Goal: Task Accomplishment & Management: Use online tool/utility

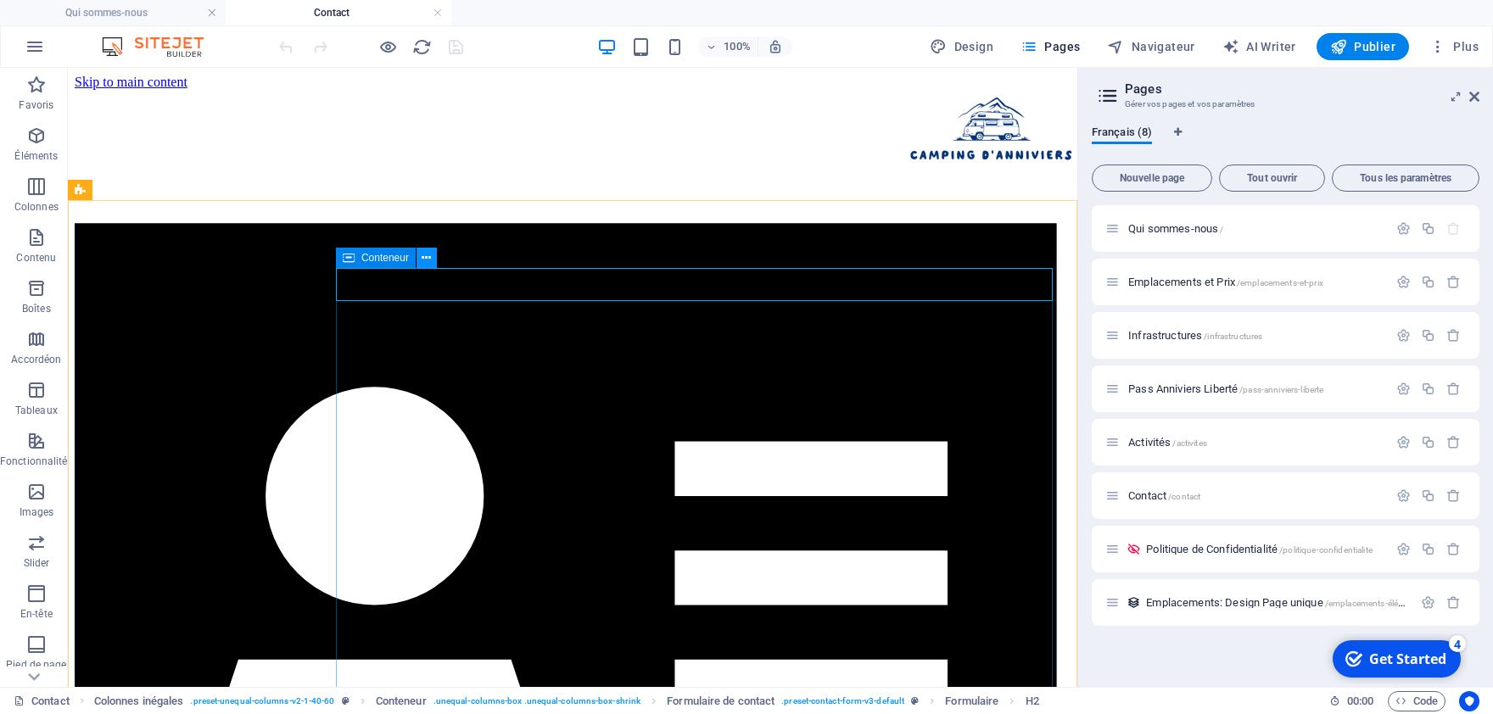
click at [429, 257] on icon at bounding box center [425, 258] width 9 height 18
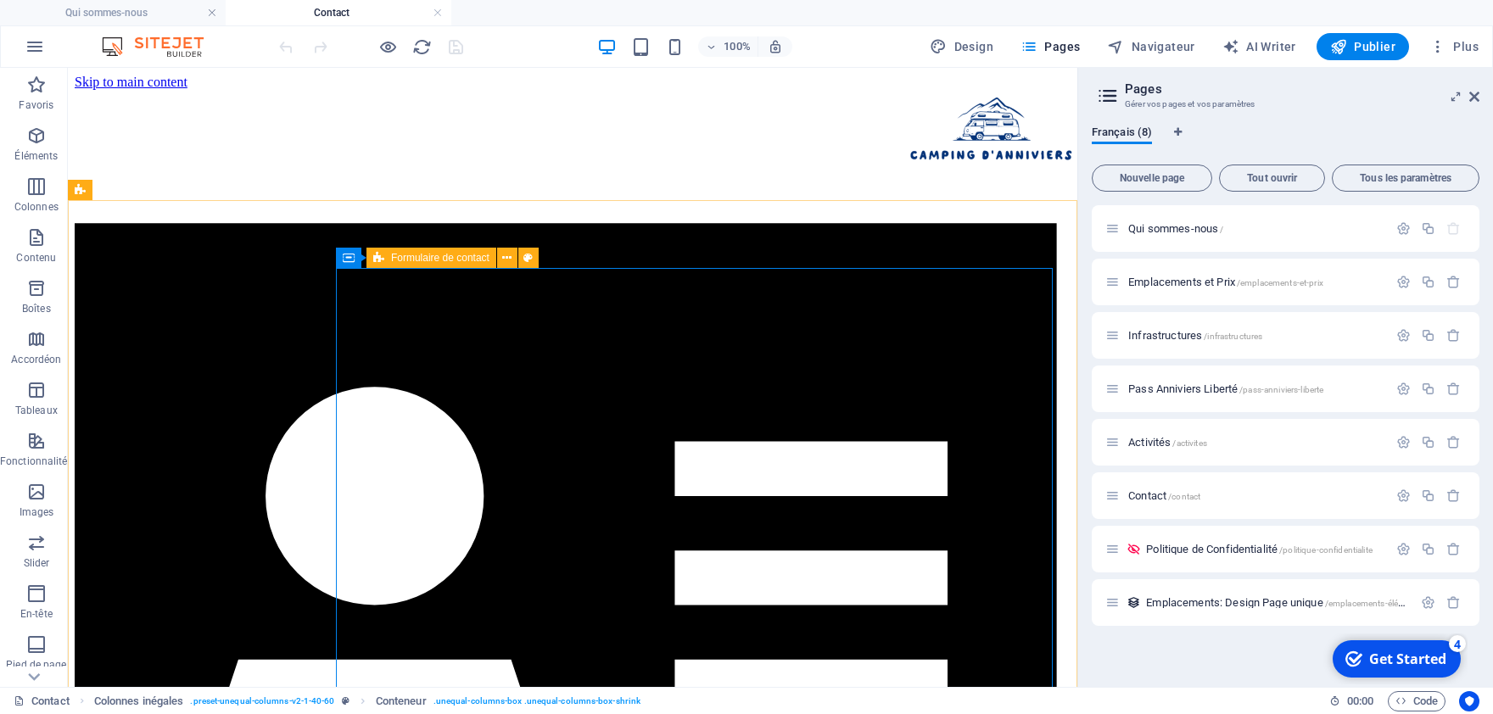
click at [474, 265] on div "Formulaire de contact" at bounding box center [431, 258] width 130 height 20
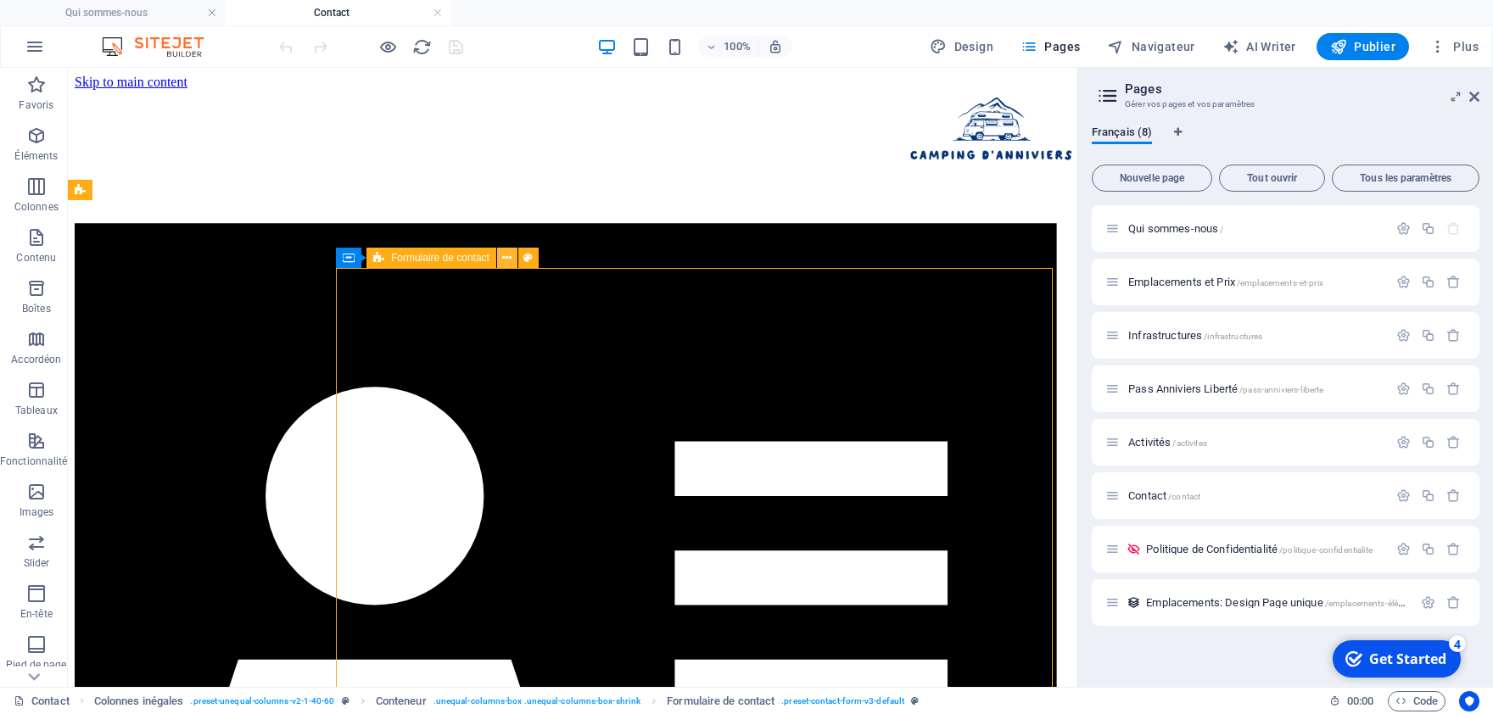
click at [506, 256] on icon at bounding box center [506, 258] width 9 height 18
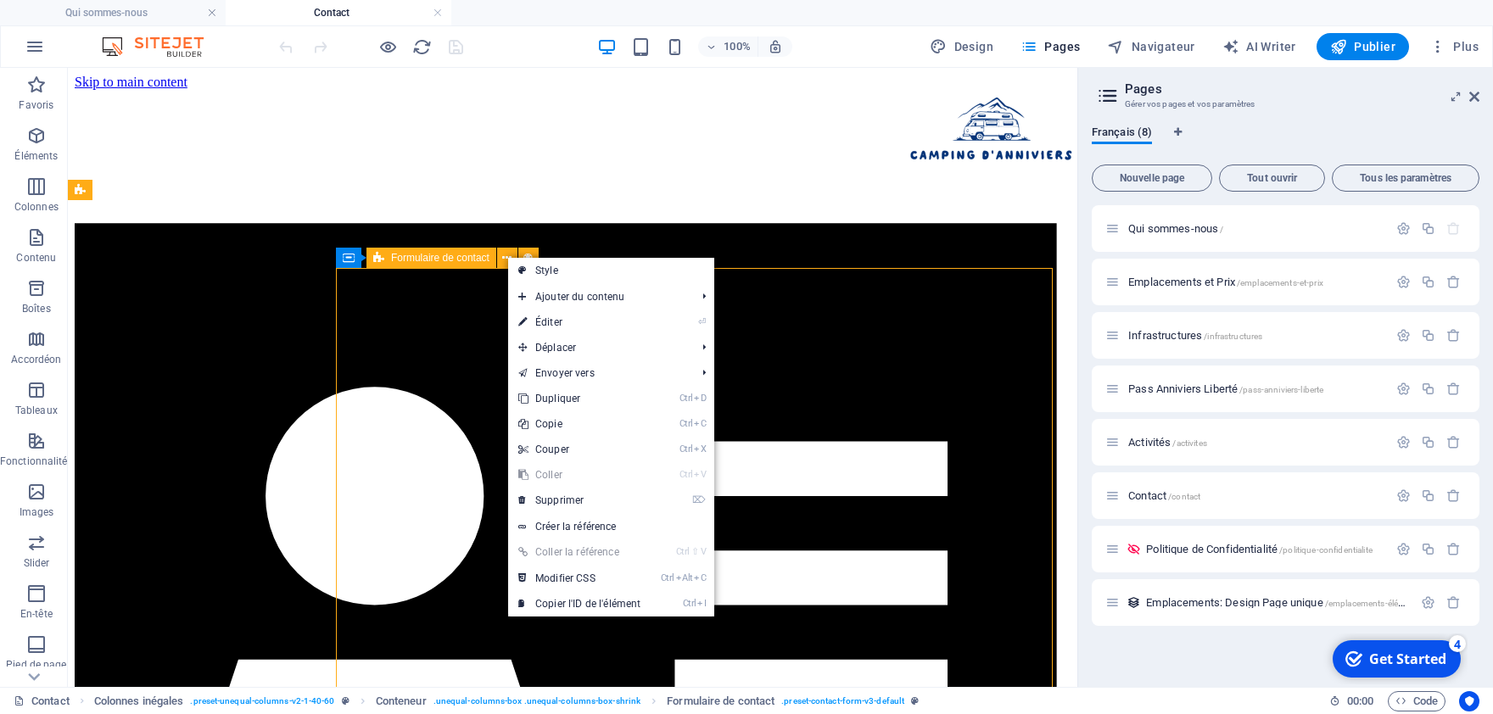
click at [483, 257] on span "Formulaire de contact" at bounding box center [440, 258] width 98 height 10
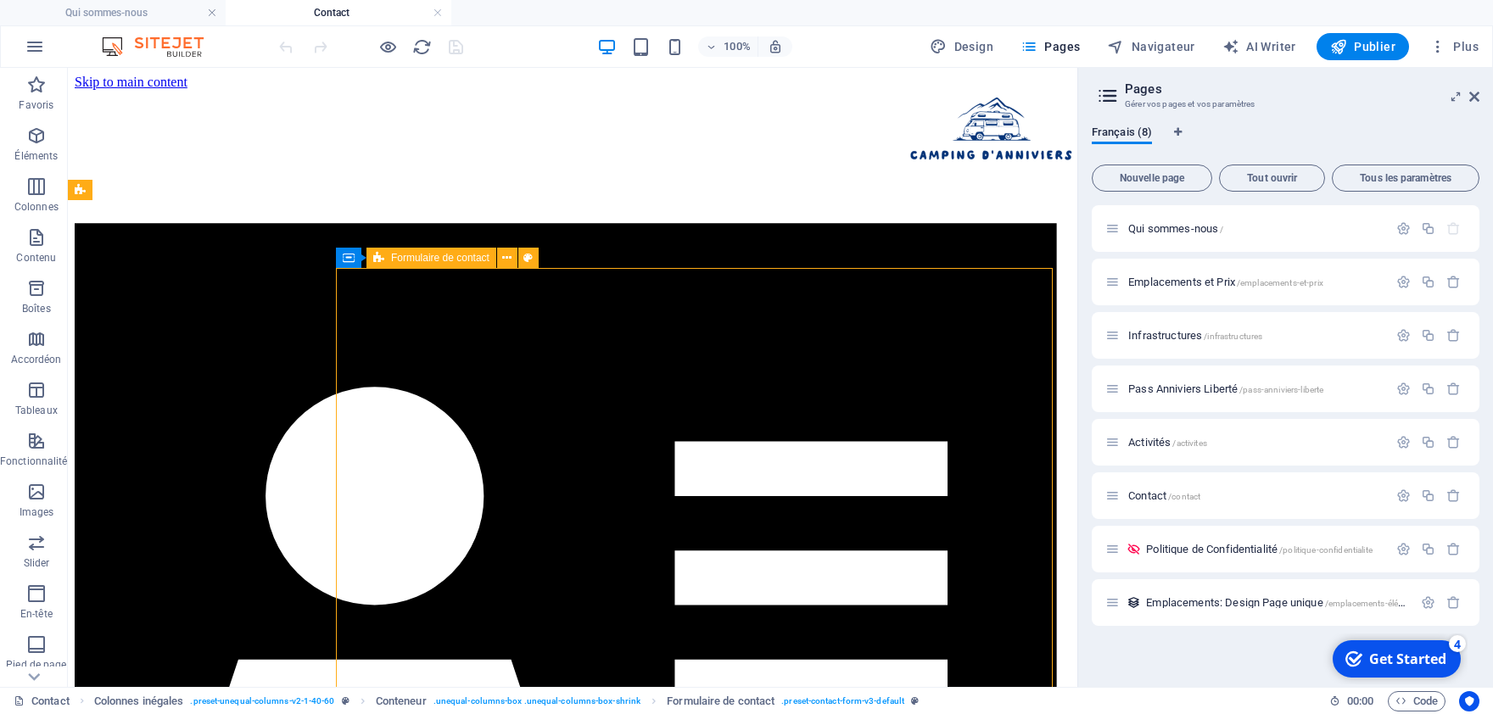
click at [483, 257] on span "Formulaire de contact" at bounding box center [440, 258] width 98 height 10
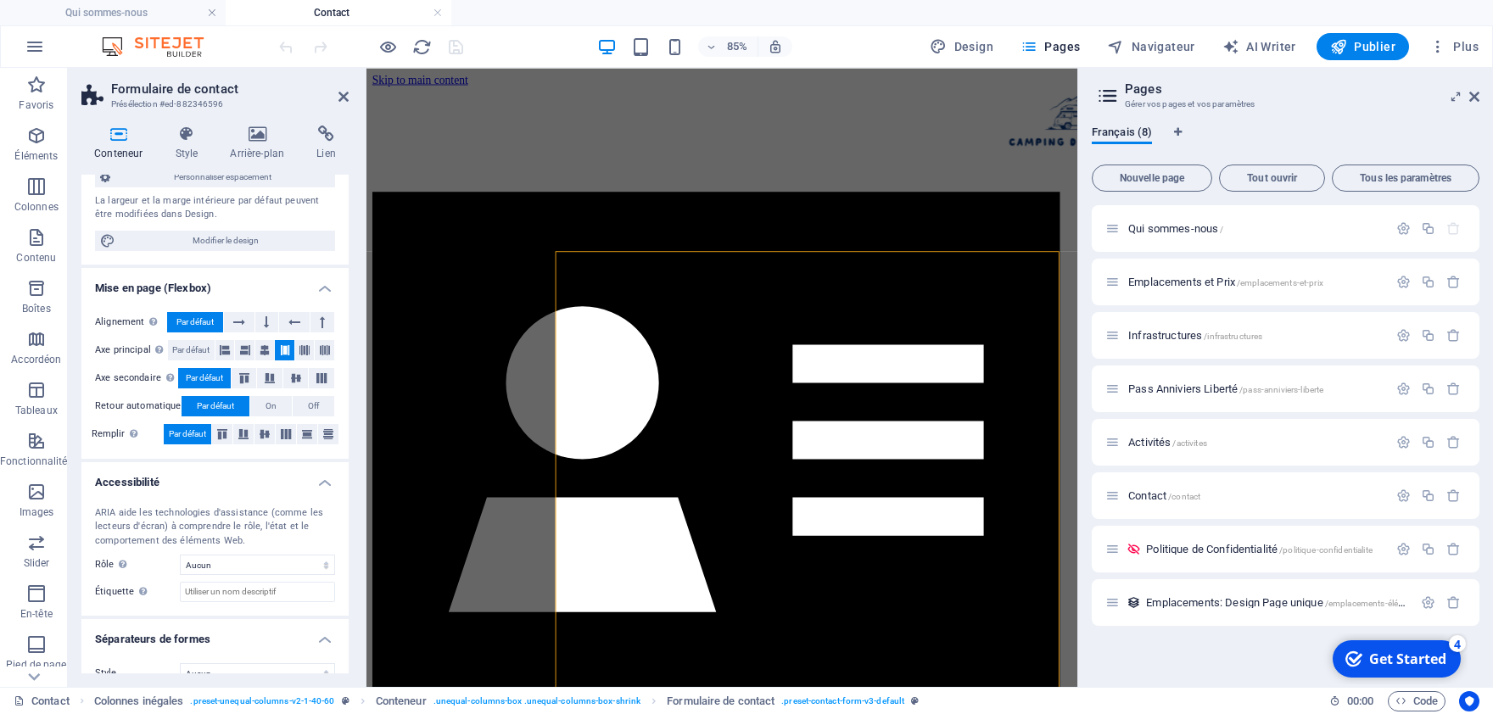
scroll to position [177, 0]
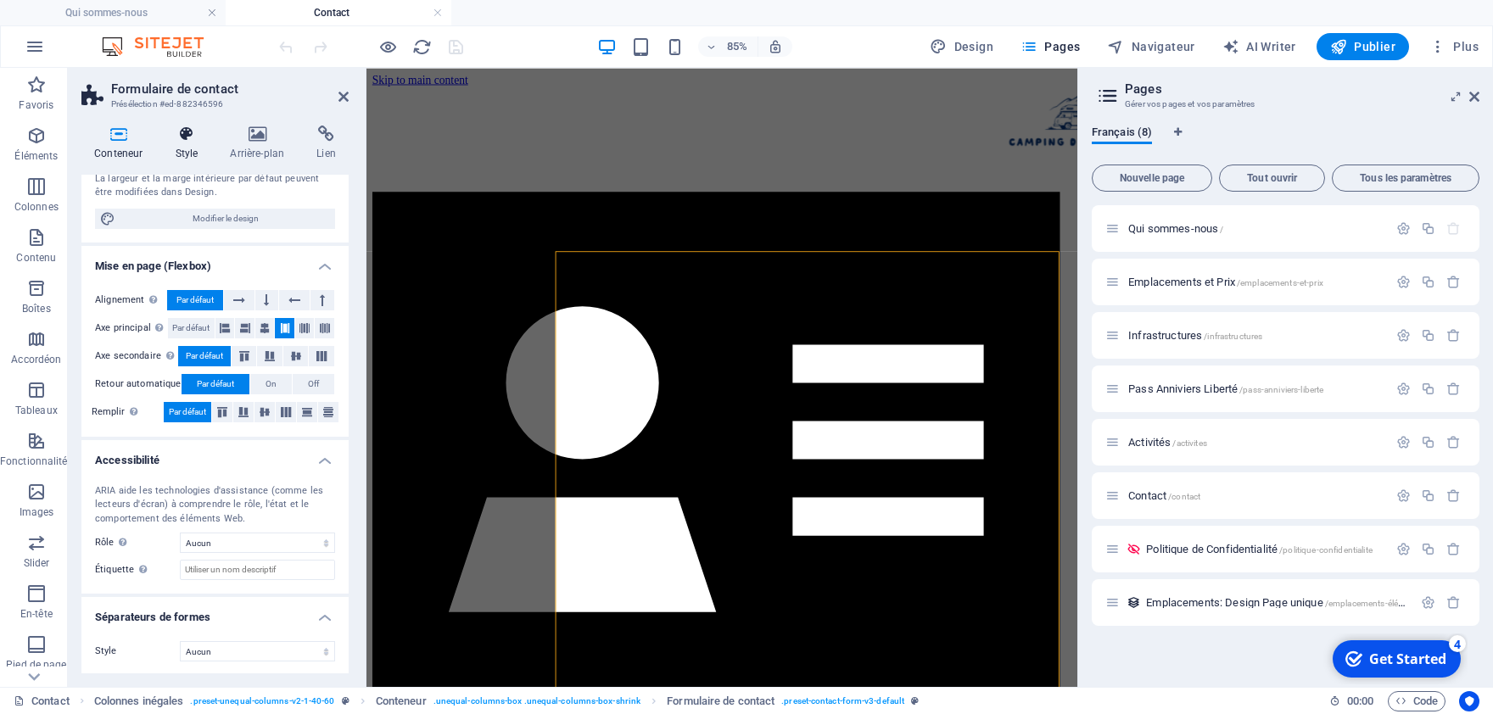
click at [195, 132] on icon at bounding box center [186, 134] width 48 height 17
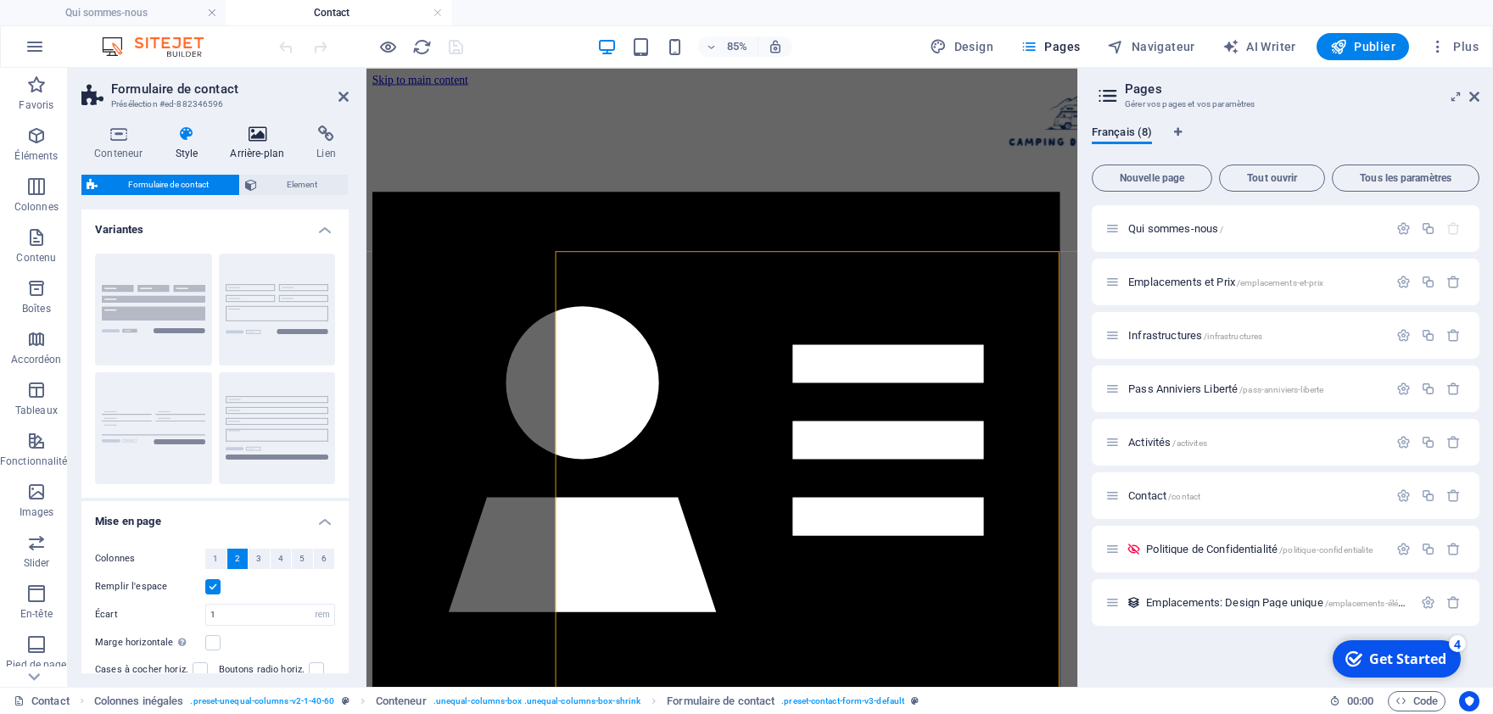
click at [253, 137] on icon at bounding box center [257, 134] width 80 height 17
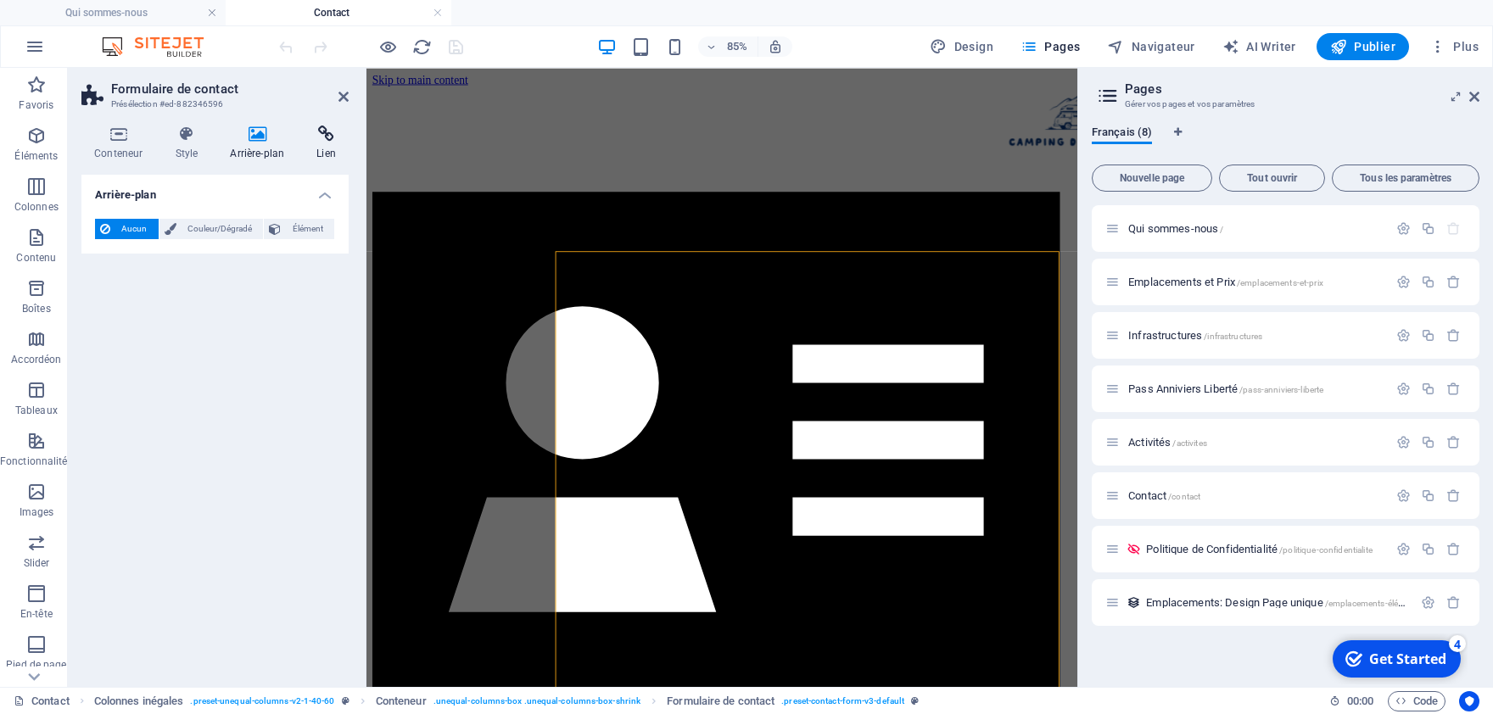
click at [304, 142] on icon at bounding box center [326, 134] width 45 height 17
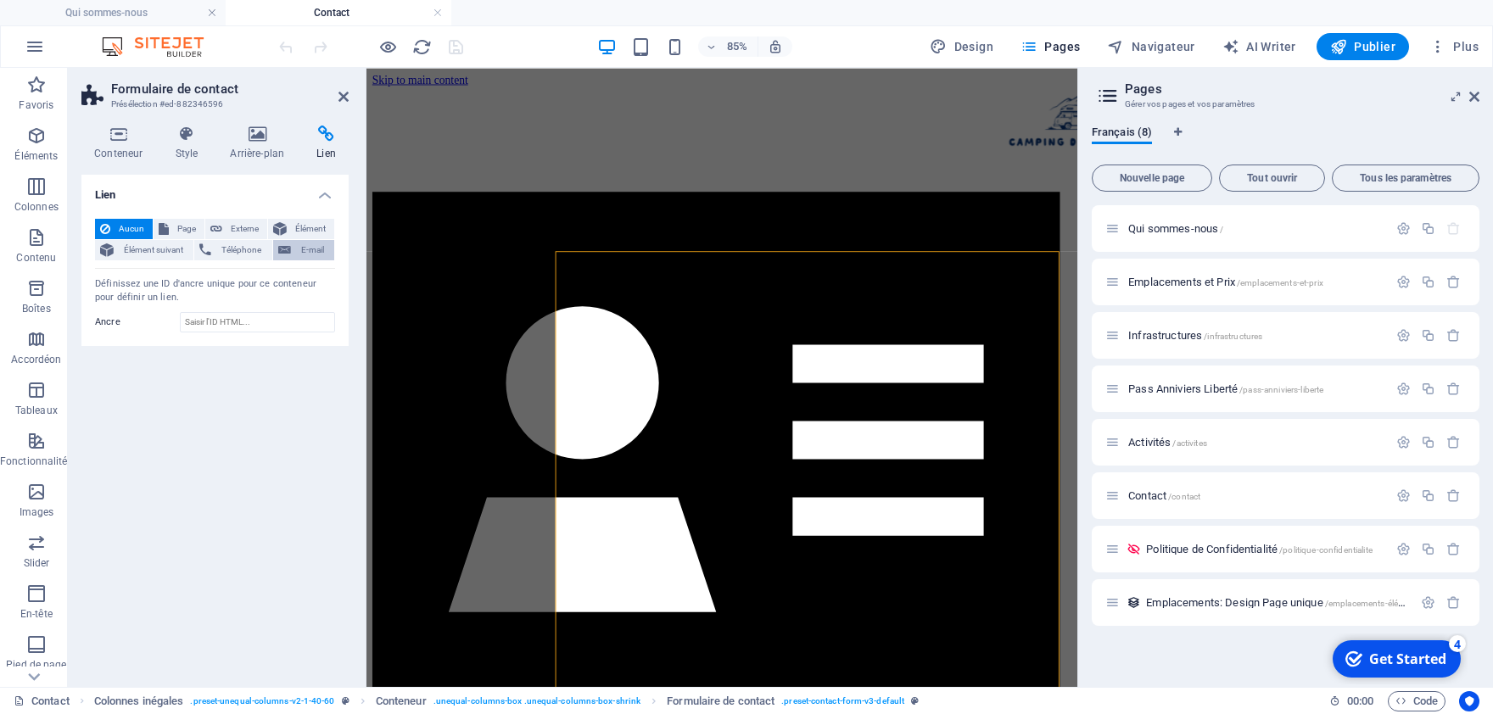
click at [285, 248] on icon at bounding box center [284, 250] width 13 height 20
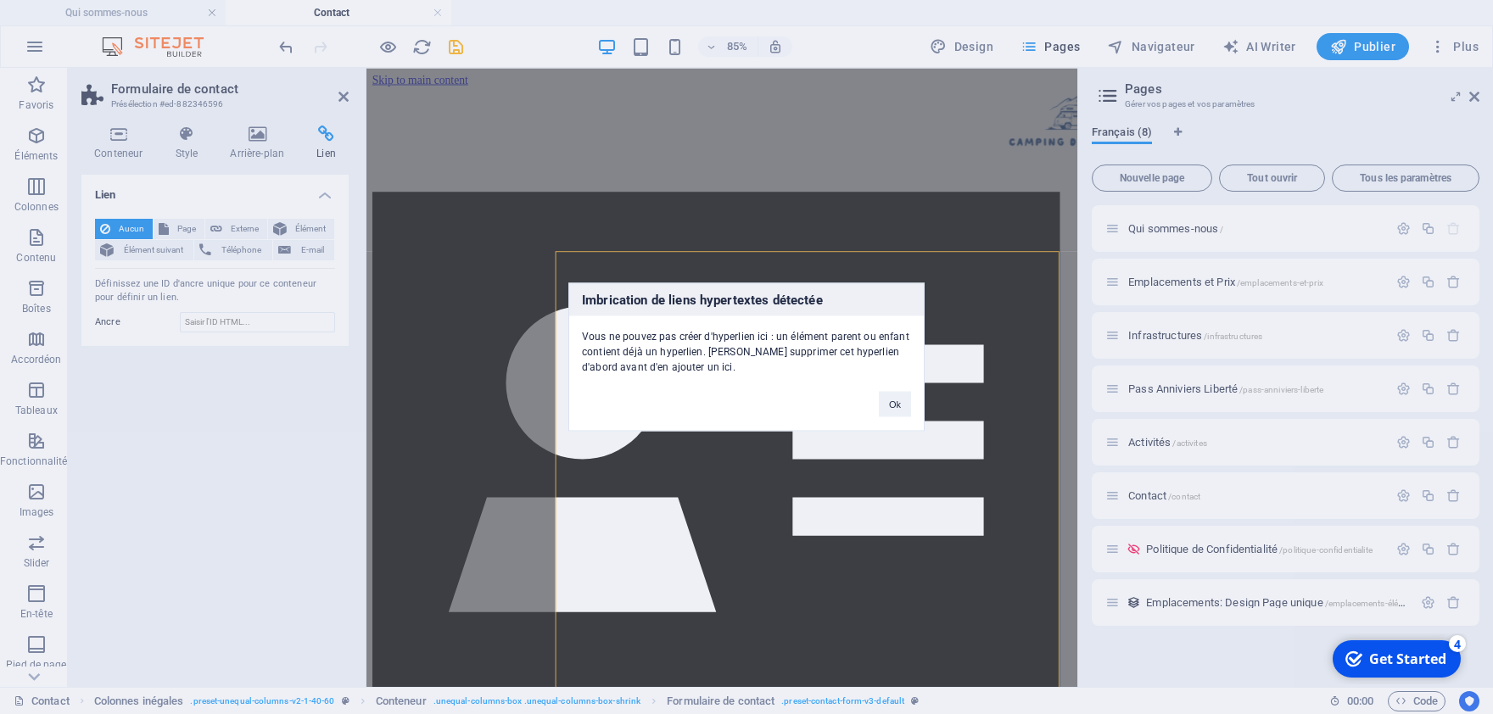
click at [913, 405] on div "Ok" at bounding box center [895, 396] width 58 height 43
click at [343, 92] on div "Imbrication de liens hypertextes détectée Vous ne pouvez pas créer d'hyperlien …" at bounding box center [746, 357] width 1493 height 714
